Goal: Task Accomplishment & Management: Use online tool/utility

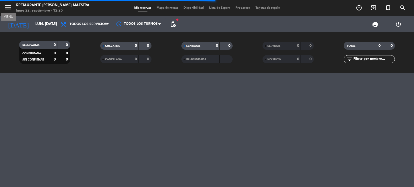
click at [11, 7] on icon "menu" at bounding box center [8, 7] width 8 height 8
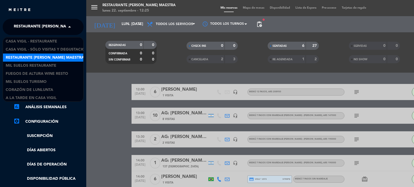
click at [68, 27] on span at bounding box center [70, 26] width 9 height 11
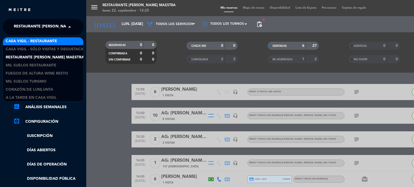
click at [53, 41] on span "Casa Vigil - Restaurante" at bounding box center [31, 41] width 51 height 6
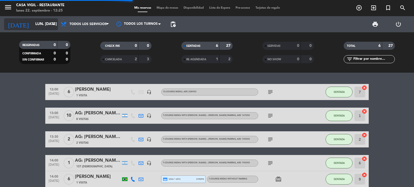
click at [53, 25] on icon "arrow_drop_down" at bounding box center [53, 24] width 6 height 6
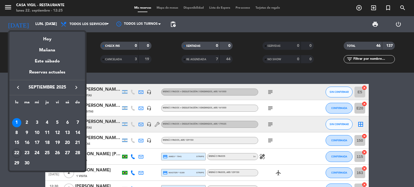
click at [17, 123] on div "1" at bounding box center [16, 122] width 9 height 9
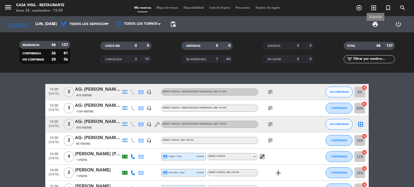
click at [375, 23] on span "print" at bounding box center [375, 24] width 6 height 6
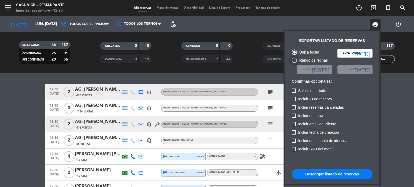
drag, startPoint x: 311, startPoint y: 60, endPoint x: 330, endPoint y: 67, distance: 19.6
click at [312, 61] on div "Rango de fechas" at bounding box center [312, 60] width 31 height 6
click at [294, 63] on input "Rango de fechas" at bounding box center [294, 63] width 0 height 0
radio input "true"
radio input "false"
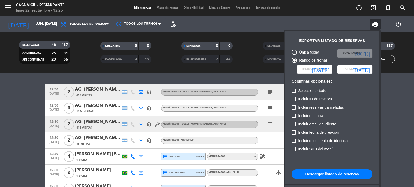
click at [331, 68] on input at bounding box center [314, 69] width 35 height 8
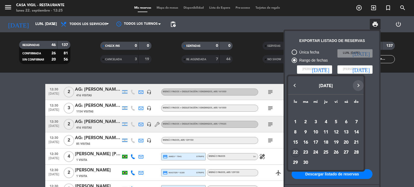
click at [355, 87] on button "Next month" at bounding box center [357, 85] width 11 height 11
drag, startPoint x: 317, startPoint y: 121, endPoint x: 319, endPoint y: 118, distance: 3.7
click at [317, 120] on div "1" at bounding box center [315, 122] width 9 height 9
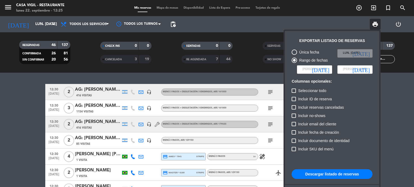
type input "mié. [DATE]"
click at [368, 69] on icon "[DATE]" at bounding box center [360, 69] width 17 height 5
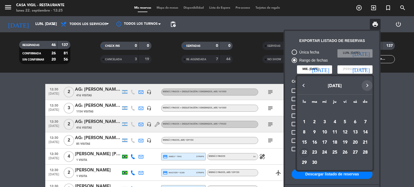
click at [366, 83] on button "Next month" at bounding box center [366, 85] width 11 height 11
click at [347, 159] on div "31" at bounding box center [344, 162] width 9 height 9
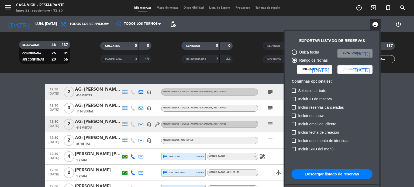
type input "vie. [DATE]"
click at [336, 175] on button "Descargar listado de reservas" at bounding box center [331, 174] width 81 height 10
click at [403, 100] on div at bounding box center [207, 93] width 414 height 187
